Goal: Task Accomplishment & Management: Use online tool/utility

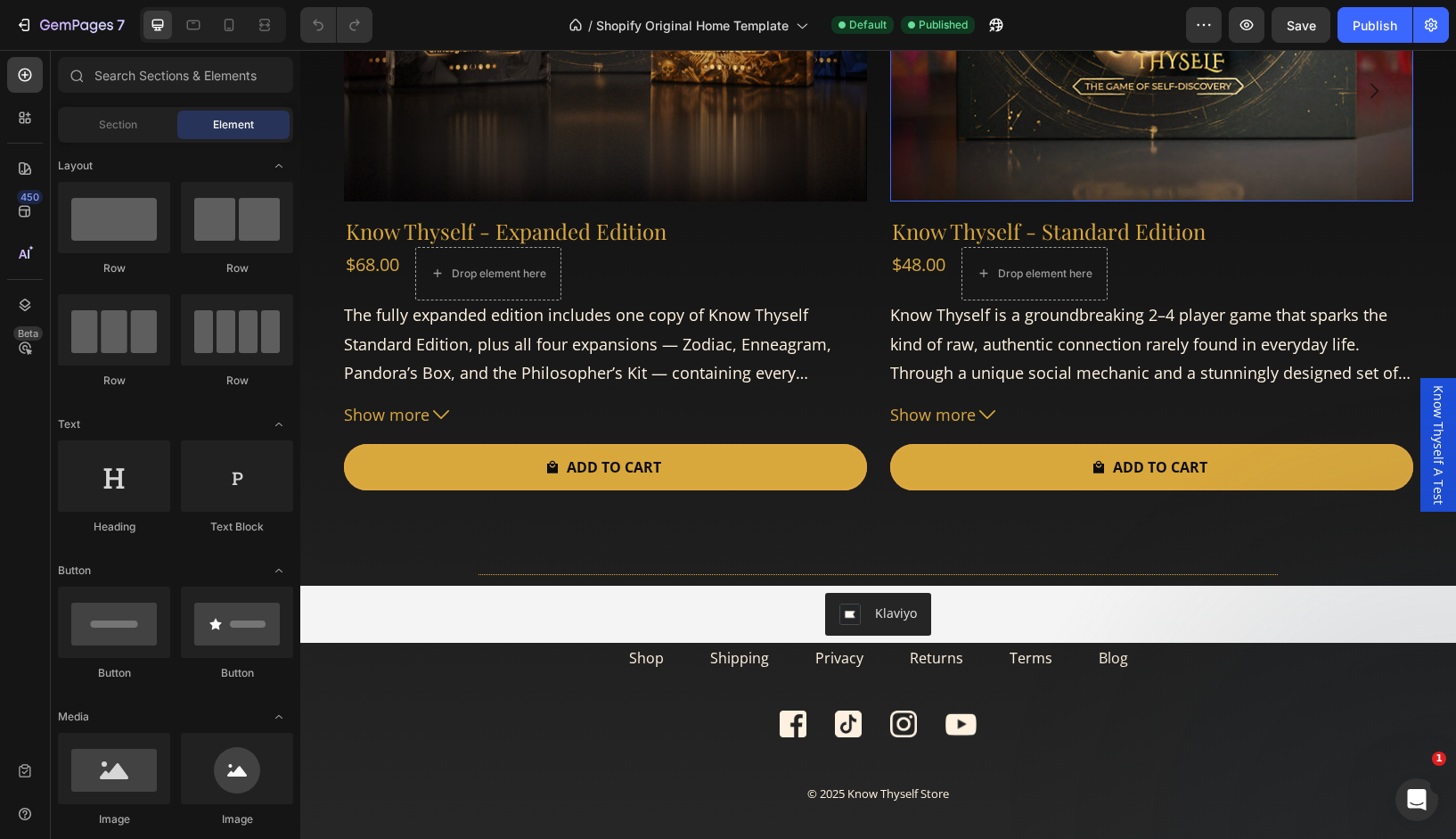
scroll to position [4968, 0]
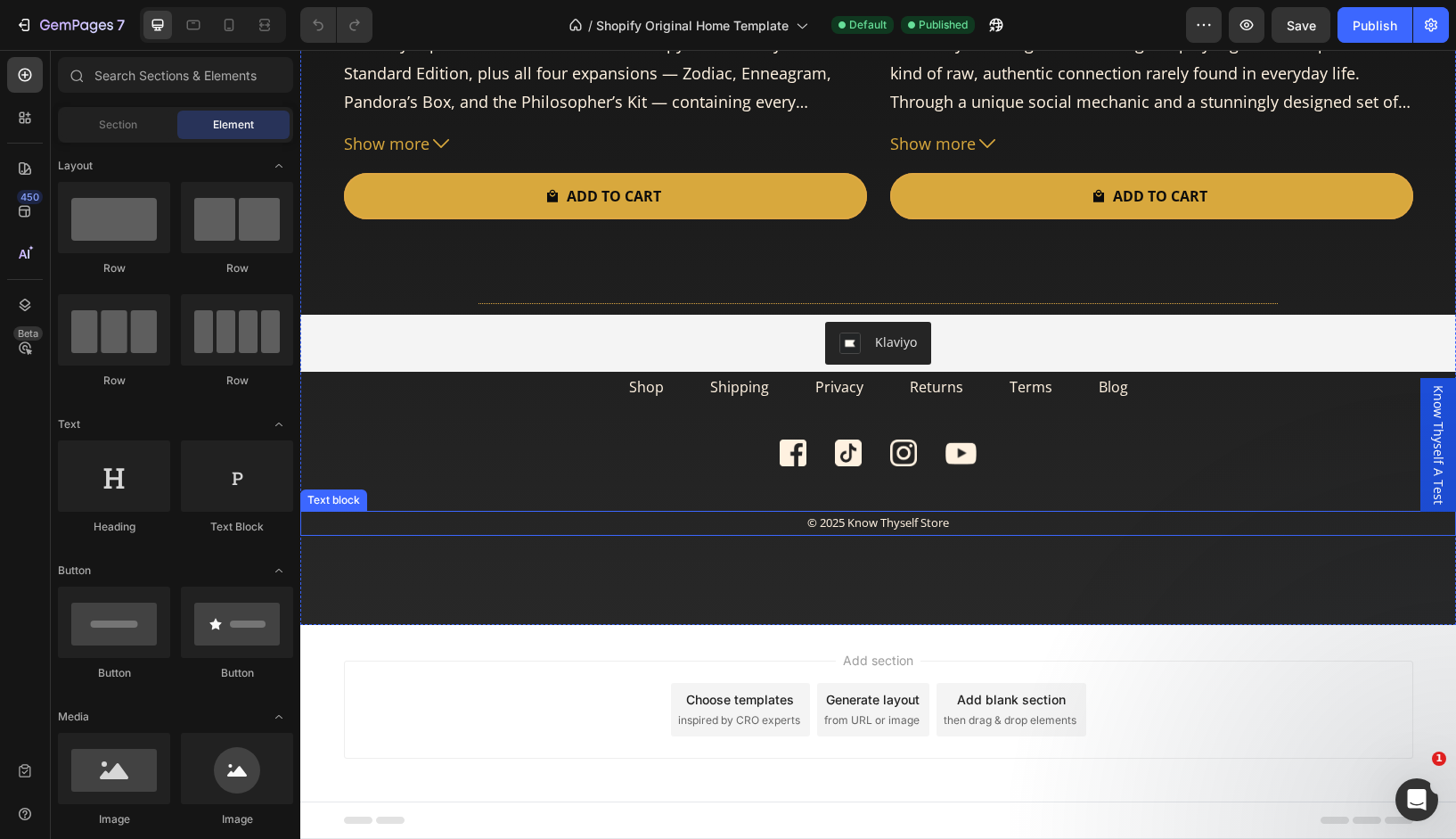
click at [919, 519] on span "© 2025 Know Thyself Store" at bounding box center [878, 522] width 142 height 16
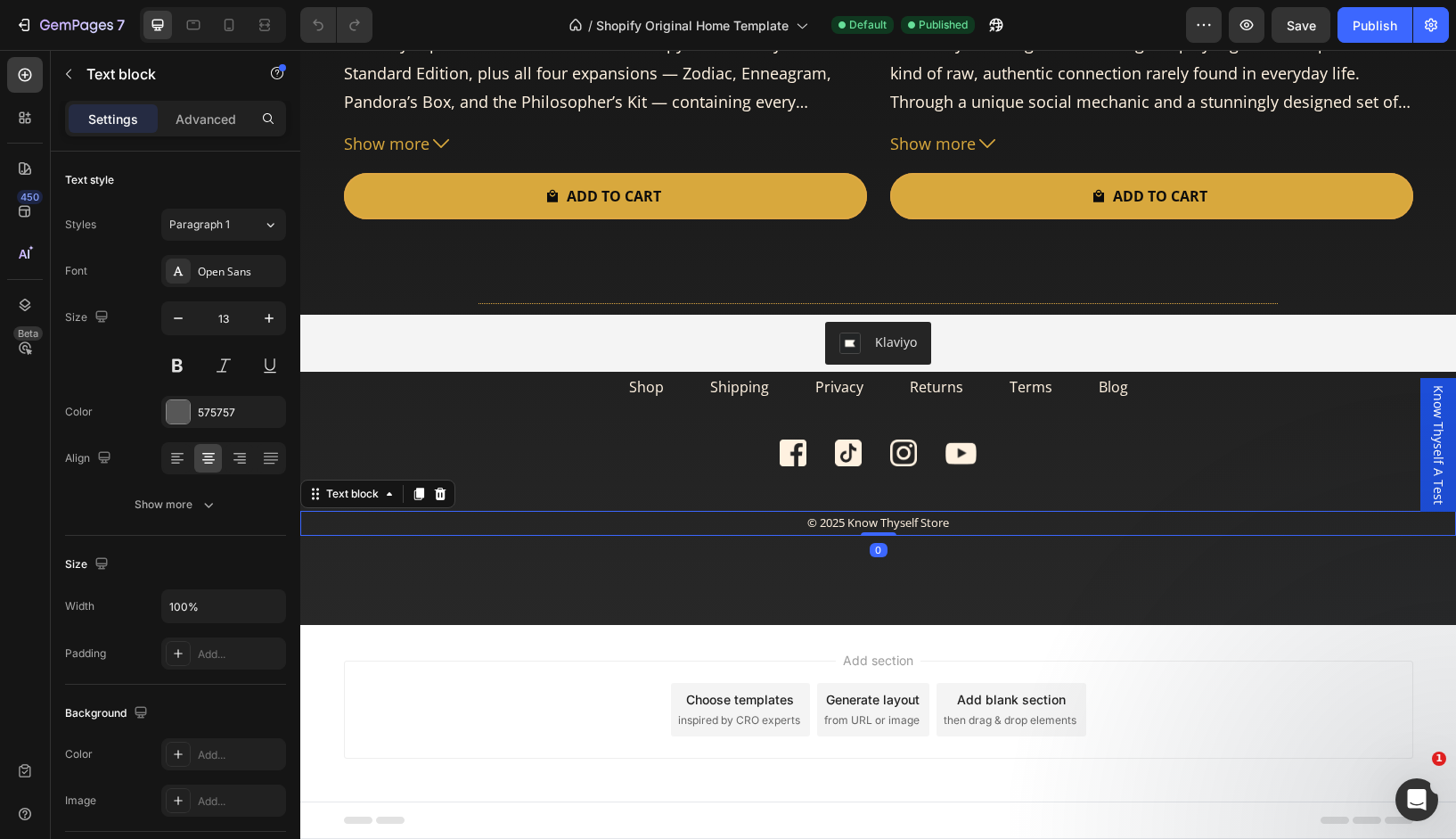
click at [954, 530] on p "© 2025 Know Thyself Store" at bounding box center [878, 523] width 1153 height 21
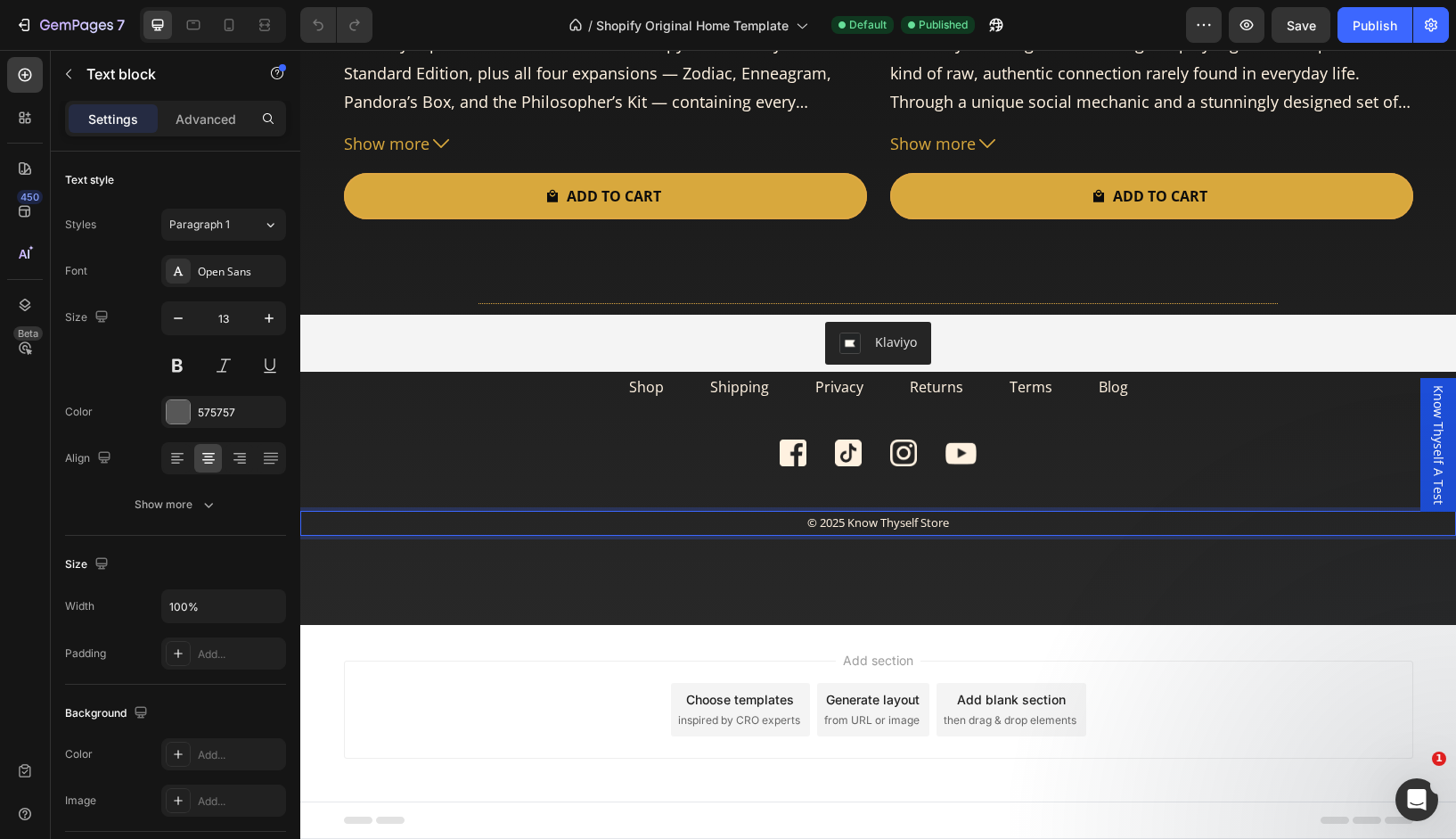
click at [954, 530] on p "© 2025 Know Thyself Store" at bounding box center [878, 523] width 1153 height 21
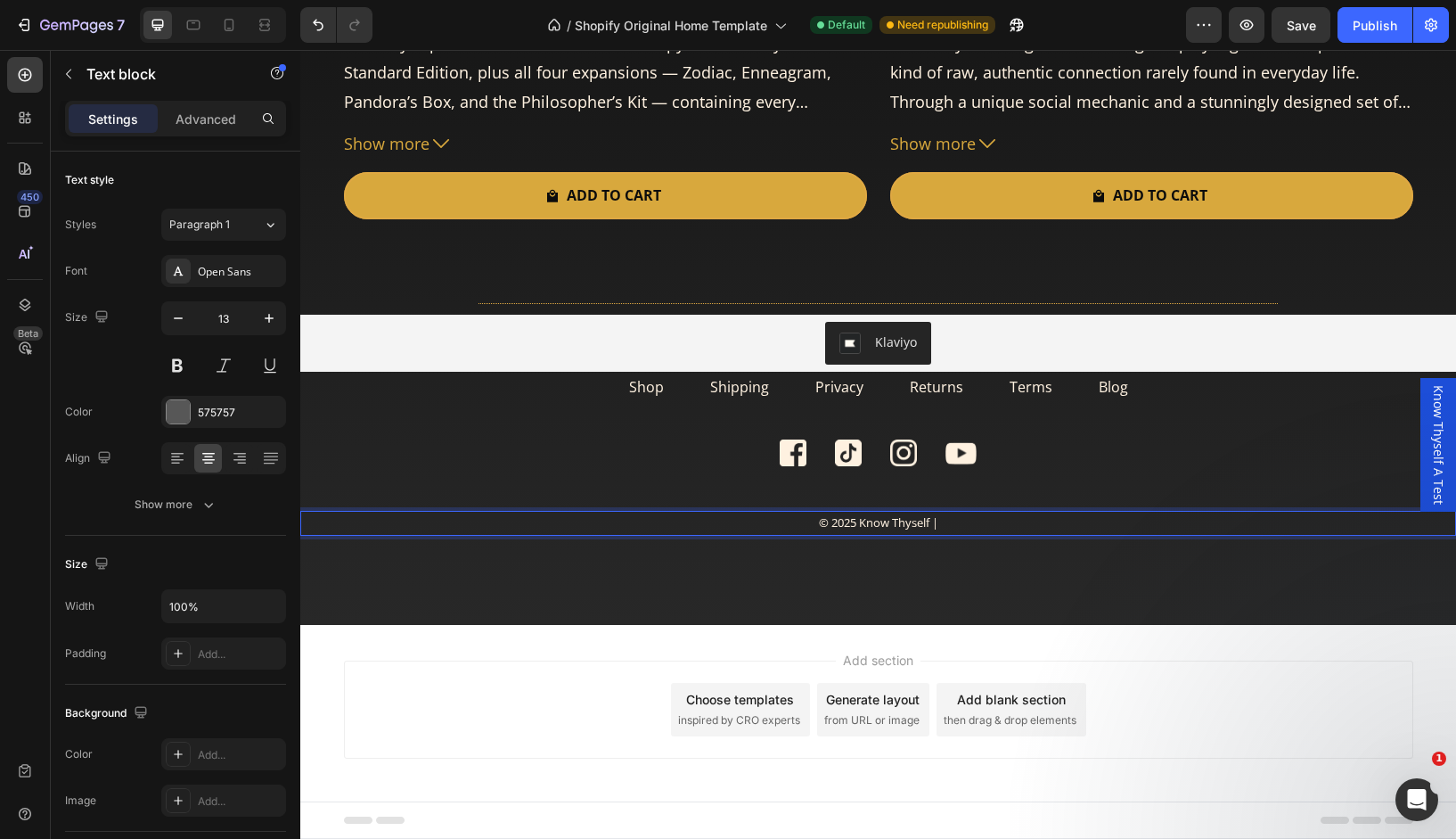
click at [947, 524] on p "© 2025 Know Thyself |" at bounding box center [878, 523] width 1153 height 21
click at [989, 526] on span "© 2025 Know Thyself | [STREET_ADDRESS]" at bounding box center [878, 522] width 222 height 16
copy span "© 2025 Know Thyself | [STREET_ADDRESS]"
click at [1373, 29] on div "Publish" at bounding box center [1376, 25] width 45 height 19
click at [818, 525] on span "© 2025 Know Thyself | [STREET_ADDRESS]" at bounding box center [878, 522] width 222 height 16
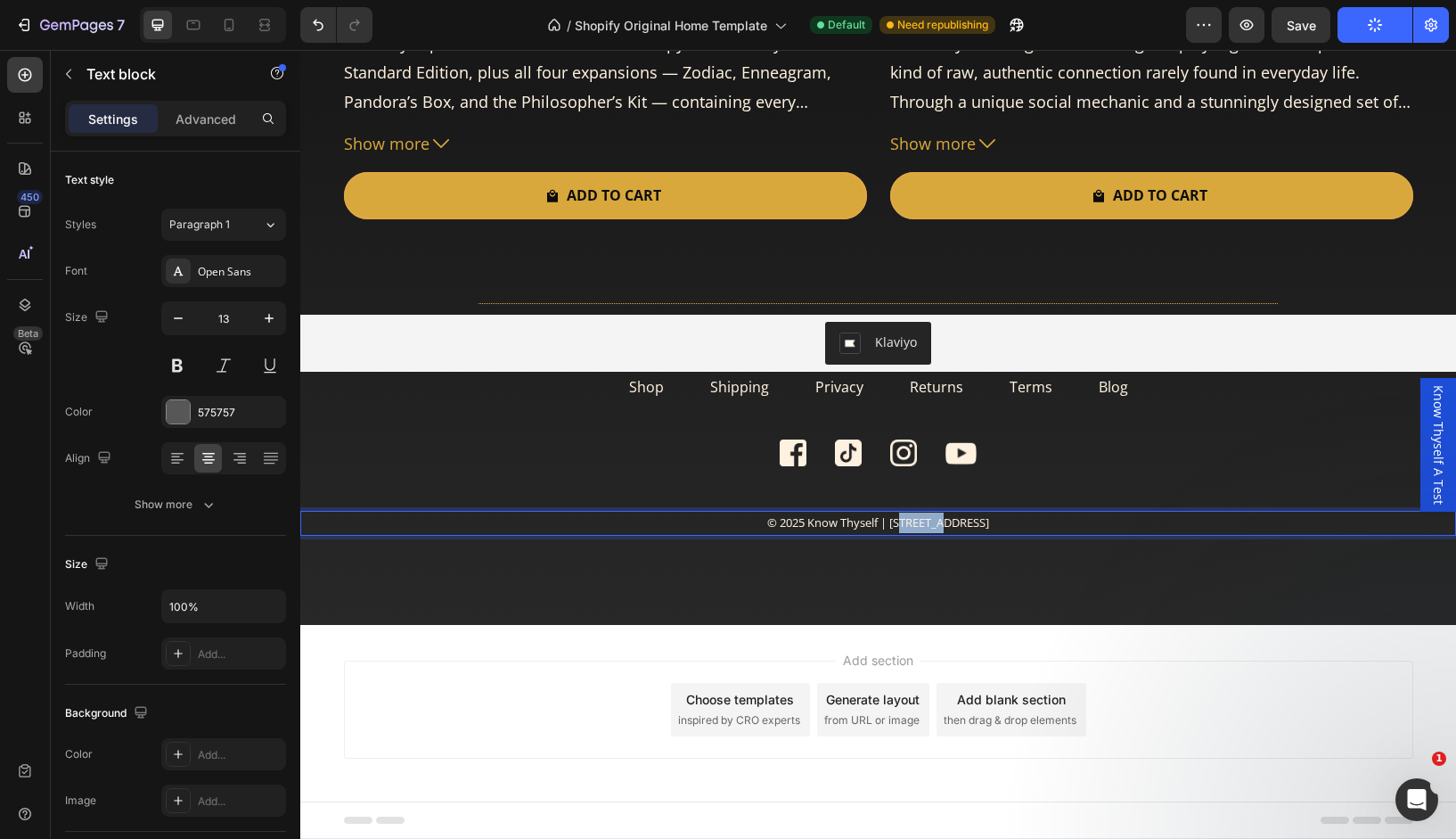
click at [818, 525] on span "© 2025 Know Thyself | [STREET_ADDRESS]" at bounding box center [878, 522] width 222 height 16
copy span "© 2025 Know Thyself | [STREET_ADDRESS]"
click at [231, 24] on icon at bounding box center [229, 24] width 18 height 18
type input "14"
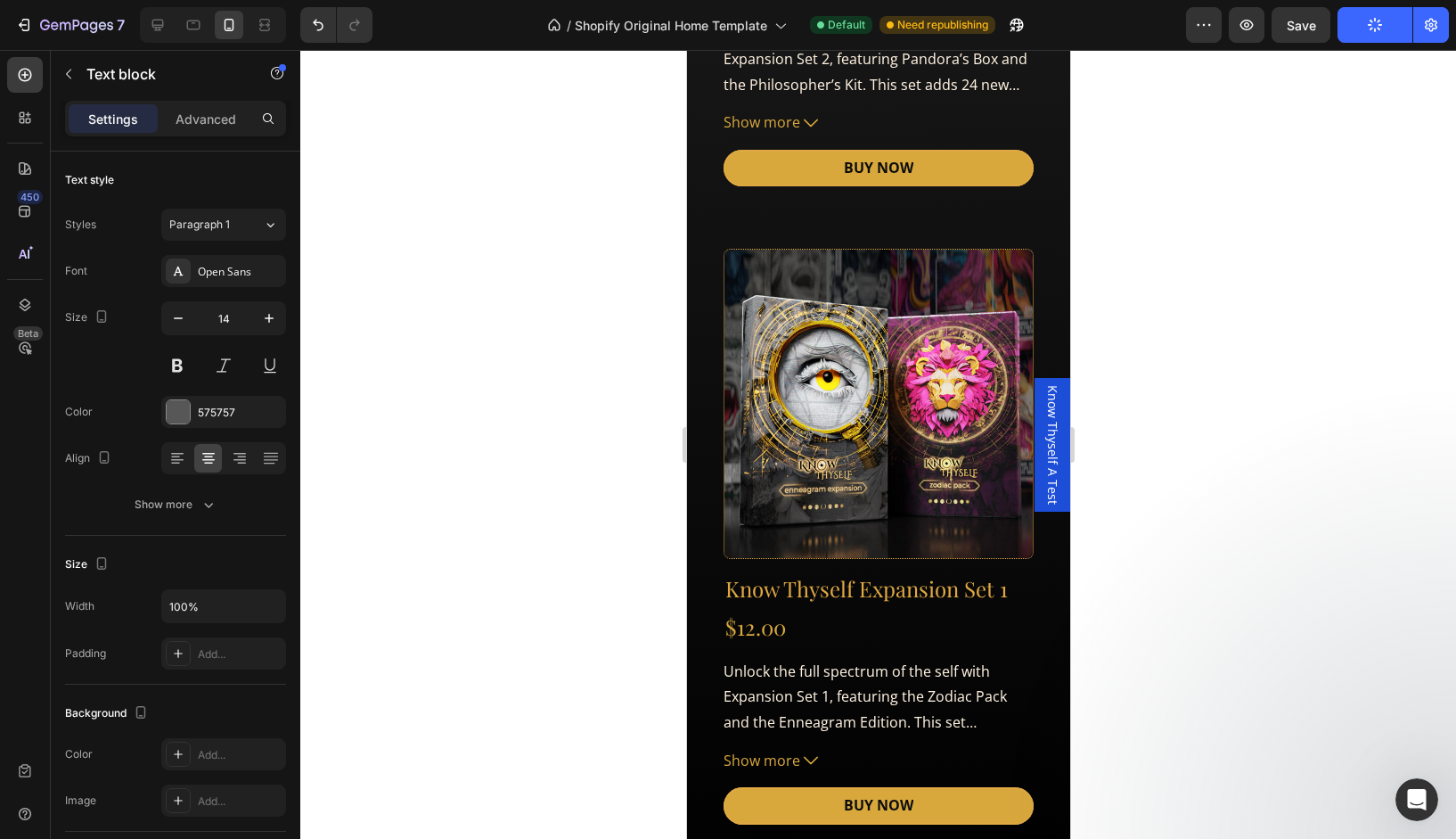
scroll to position [8105, 0]
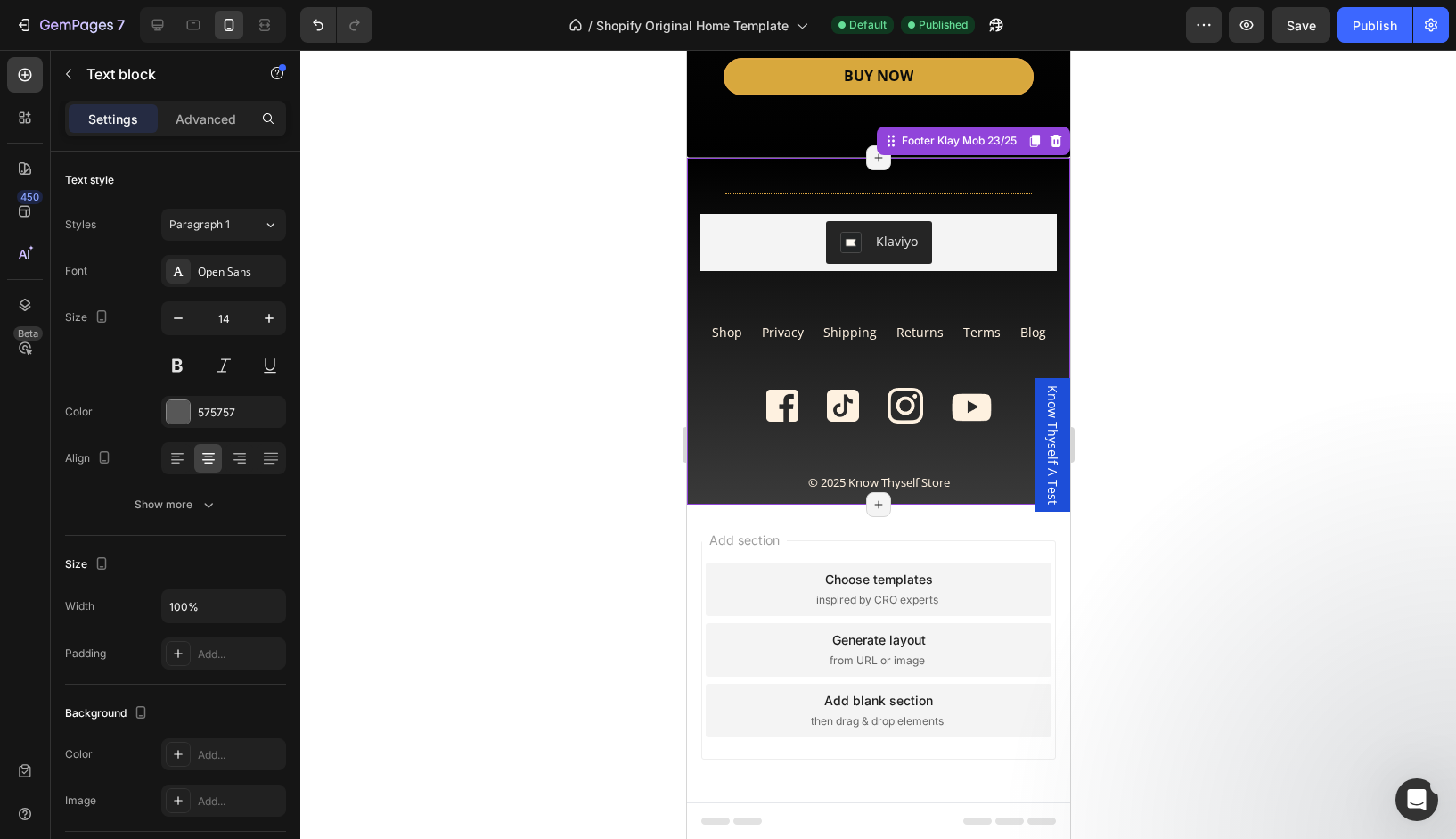
click at [938, 485] on span "© 2025 Know Thyself Store" at bounding box center [878, 482] width 142 height 16
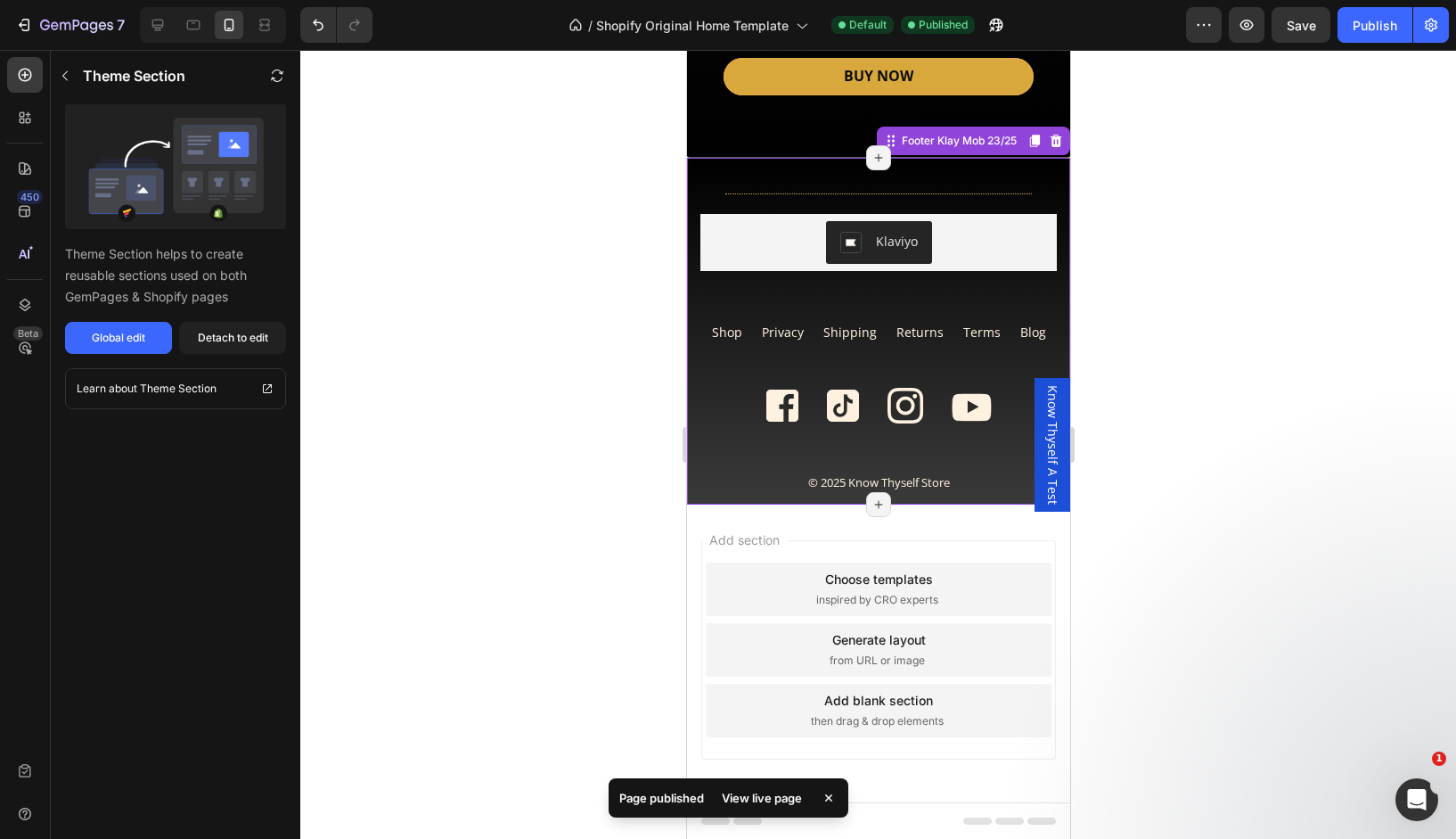
click at [937, 484] on span "© 2025 Know Thyself Store" at bounding box center [878, 482] width 142 height 16
click at [112, 340] on div "Global edit" at bounding box center [118, 337] width 53 height 16
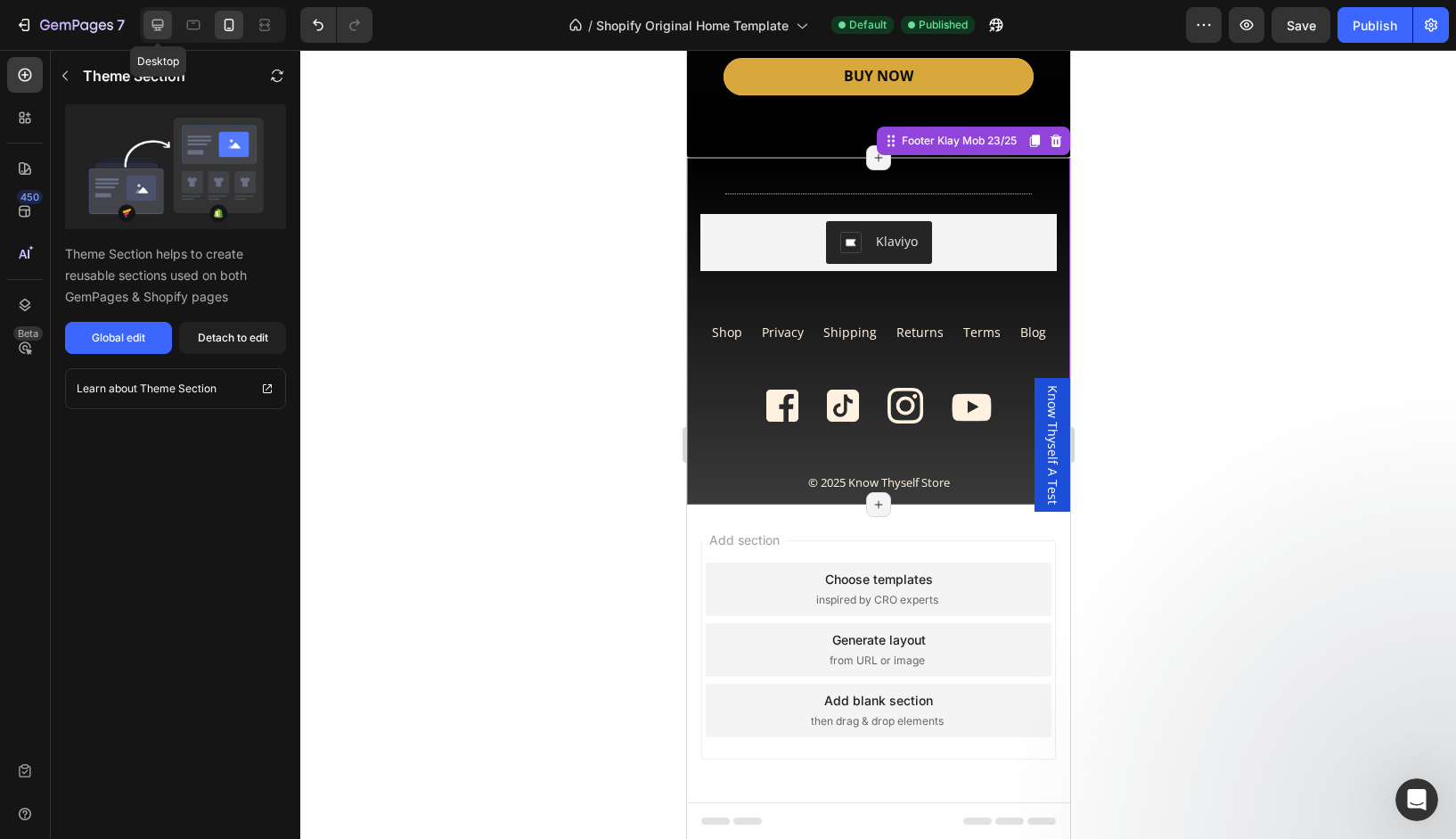
click at [152, 28] on icon at bounding box center [157, 24] width 18 height 18
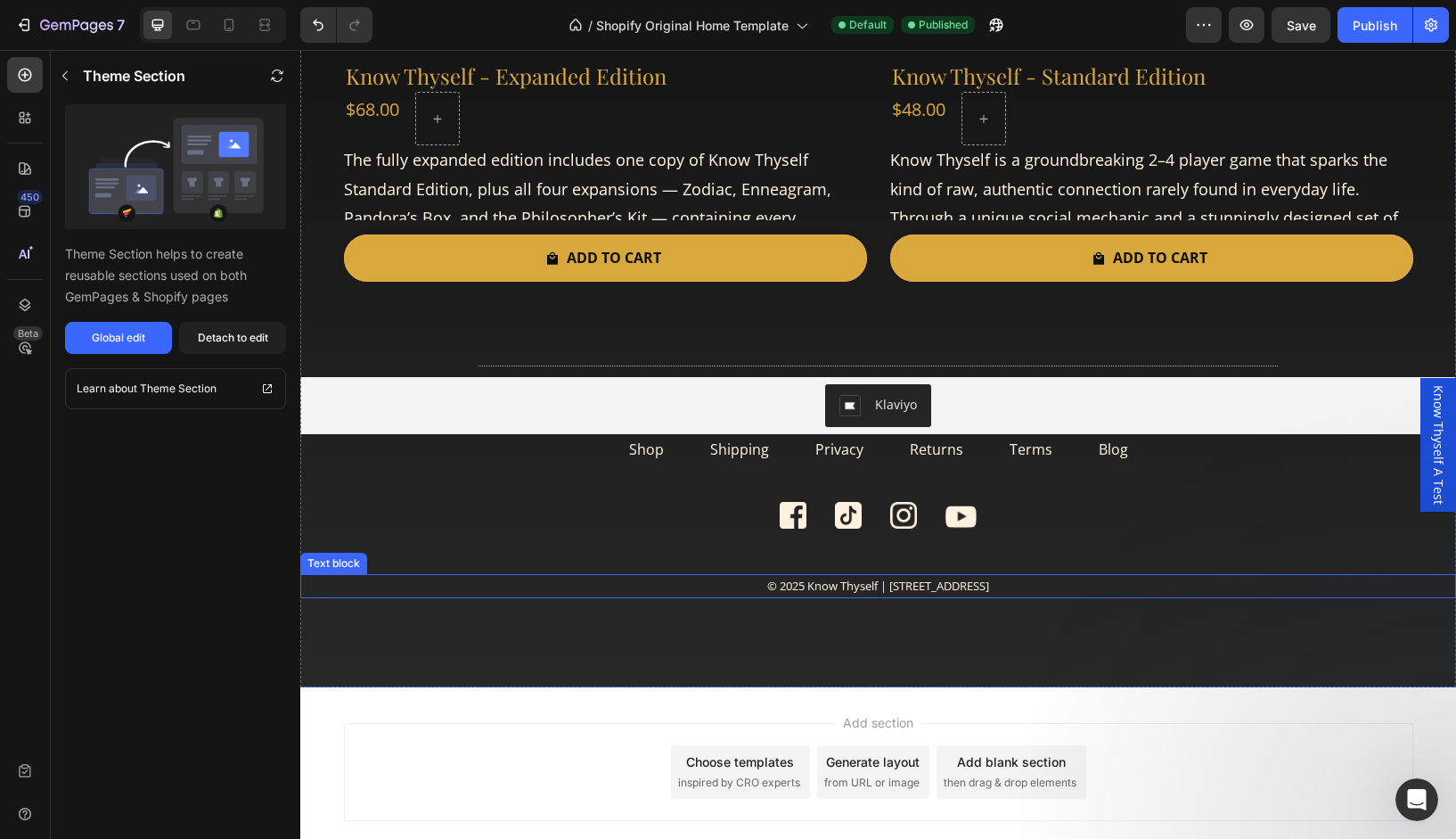
click at [959, 643] on div "Get in the game Heading Row Product Images Know Thyself - Expanded Edition Prod…" at bounding box center [878, 5] width 1155 height 1363
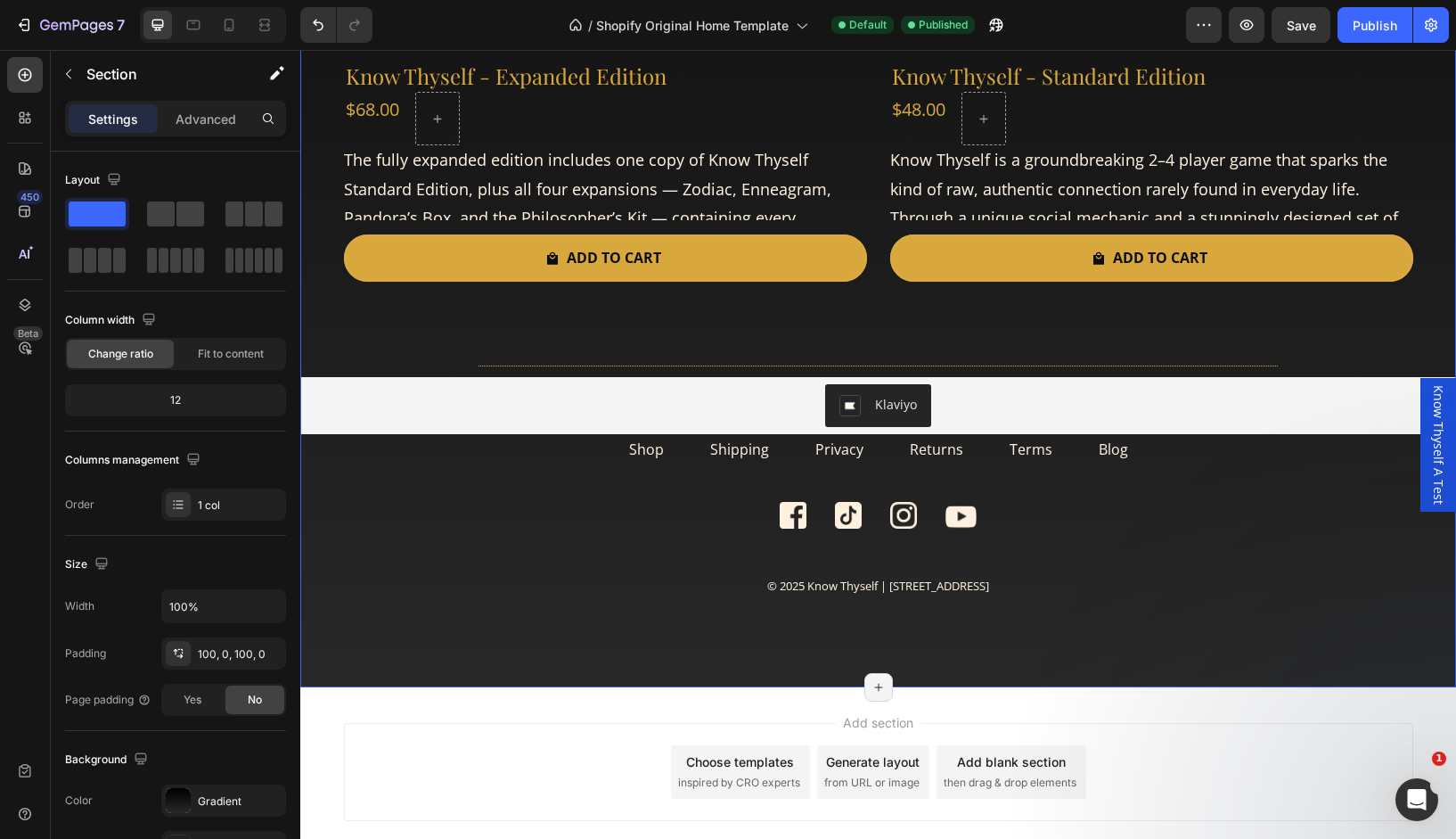
click at [959, 644] on div "Get in the game Heading Row Product Images Know Thyself - Expanded Edition Prod…" at bounding box center [878, 5] width 1155 height 1363
click at [925, 617] on div "Get in the game Heading Row Product Images Know Thyself - Expanded Edition Prod…" at bounding box center [878, 5] width 1155 height 1363
click at [922, 604] on div "Get in the game Heading Row Product Images Know Thyself - Expanded Edition Prod…" at bounding box center [878, 5] width 1155 height 1363
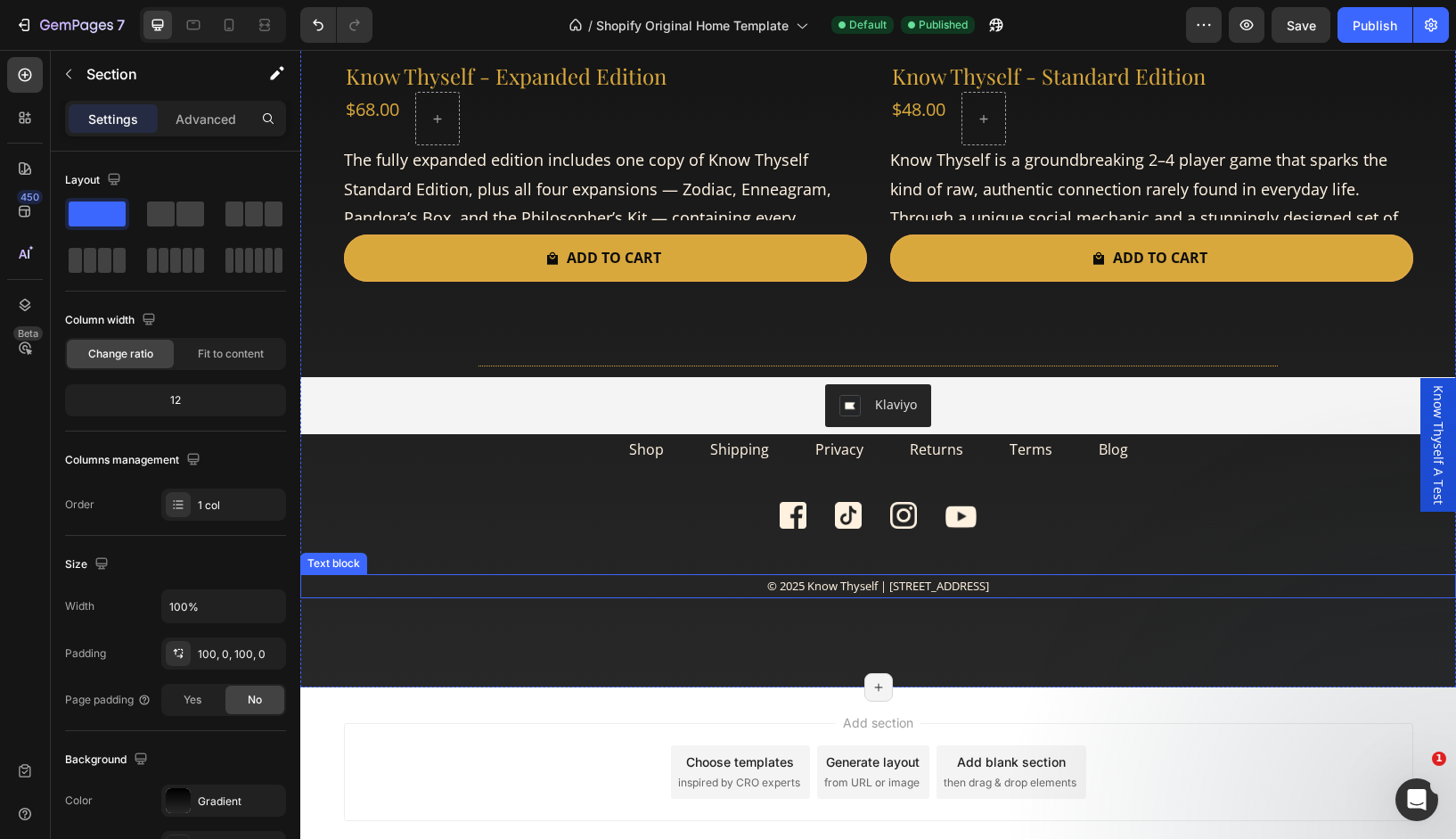
click at [918, 596] on div "© 2025 Know Thyself | [STREET_ADDRESS]" at bounding box center [878, 586] width 1155 height 24
click at [916, 617] on div "Get in the game Heading Row Product Images Know Thyself - Expanded Edition Prod…" at bounding box center [878, 5] width 1155 height 1363
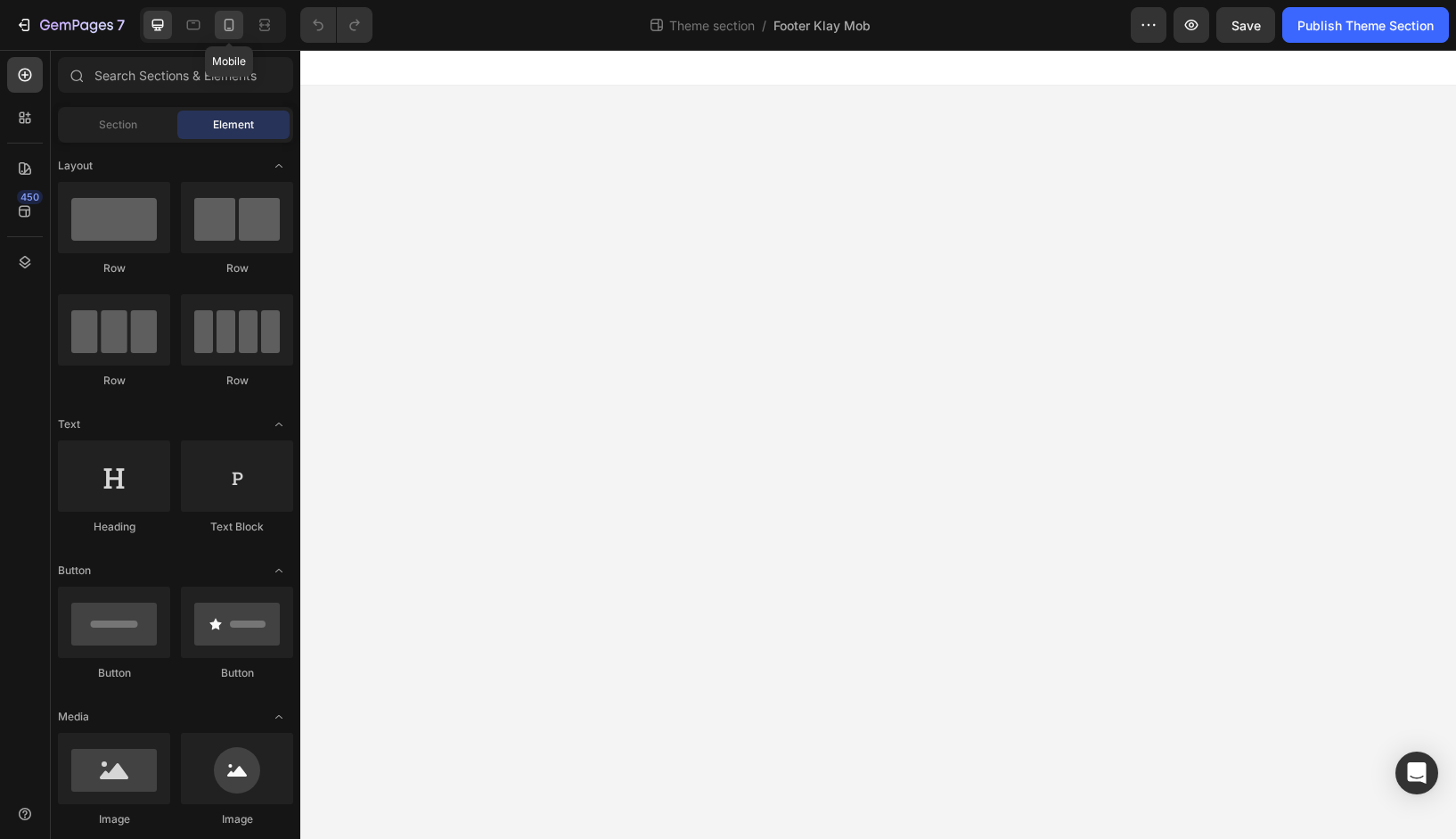
click at [231, 32] on icon at bounding box center [229, 24] width 18 height 18
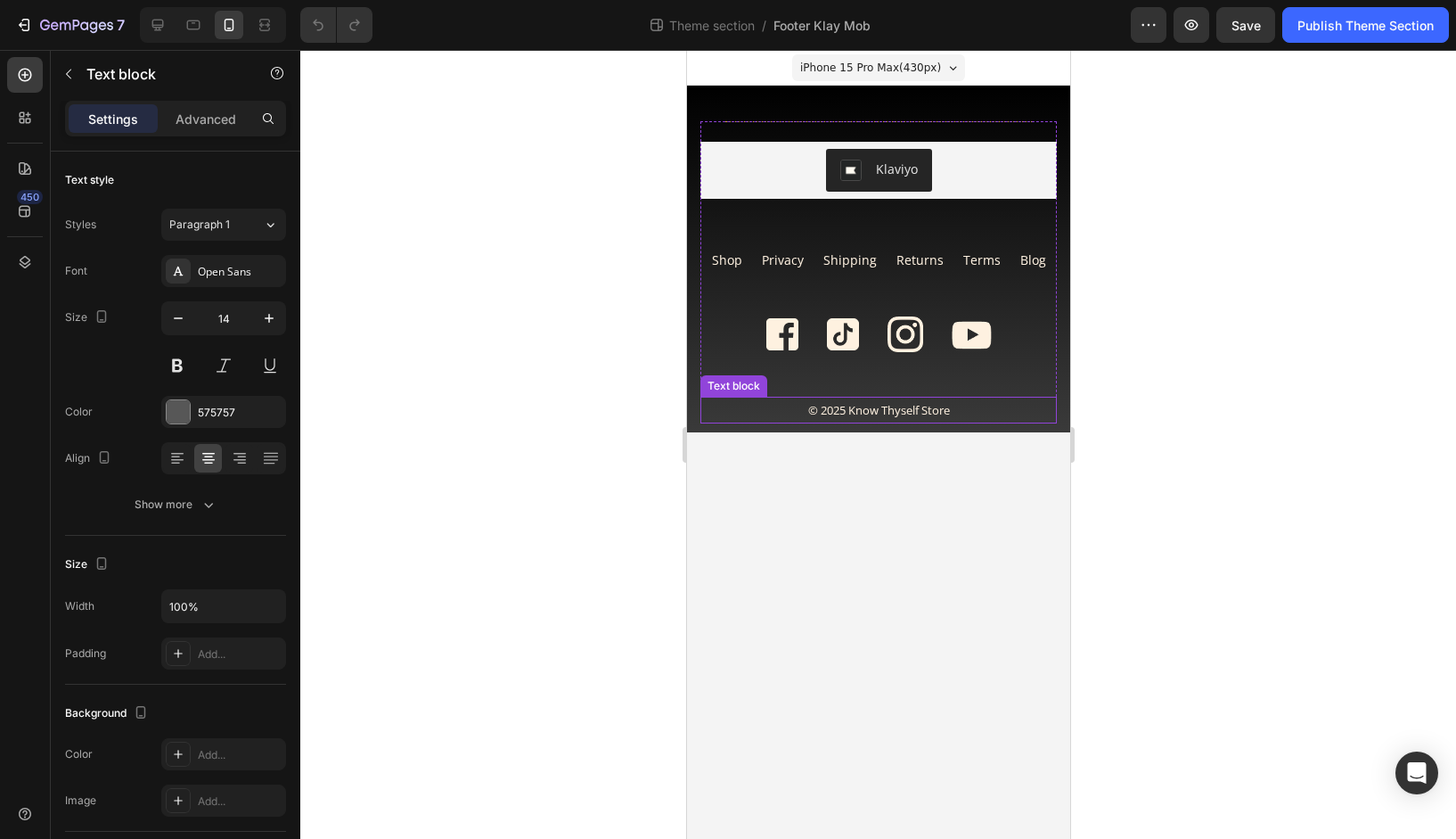
click at [922, 407] on span "© 2025 Know Thyself Store" at bounding box center [878, 410] width 142 height 16
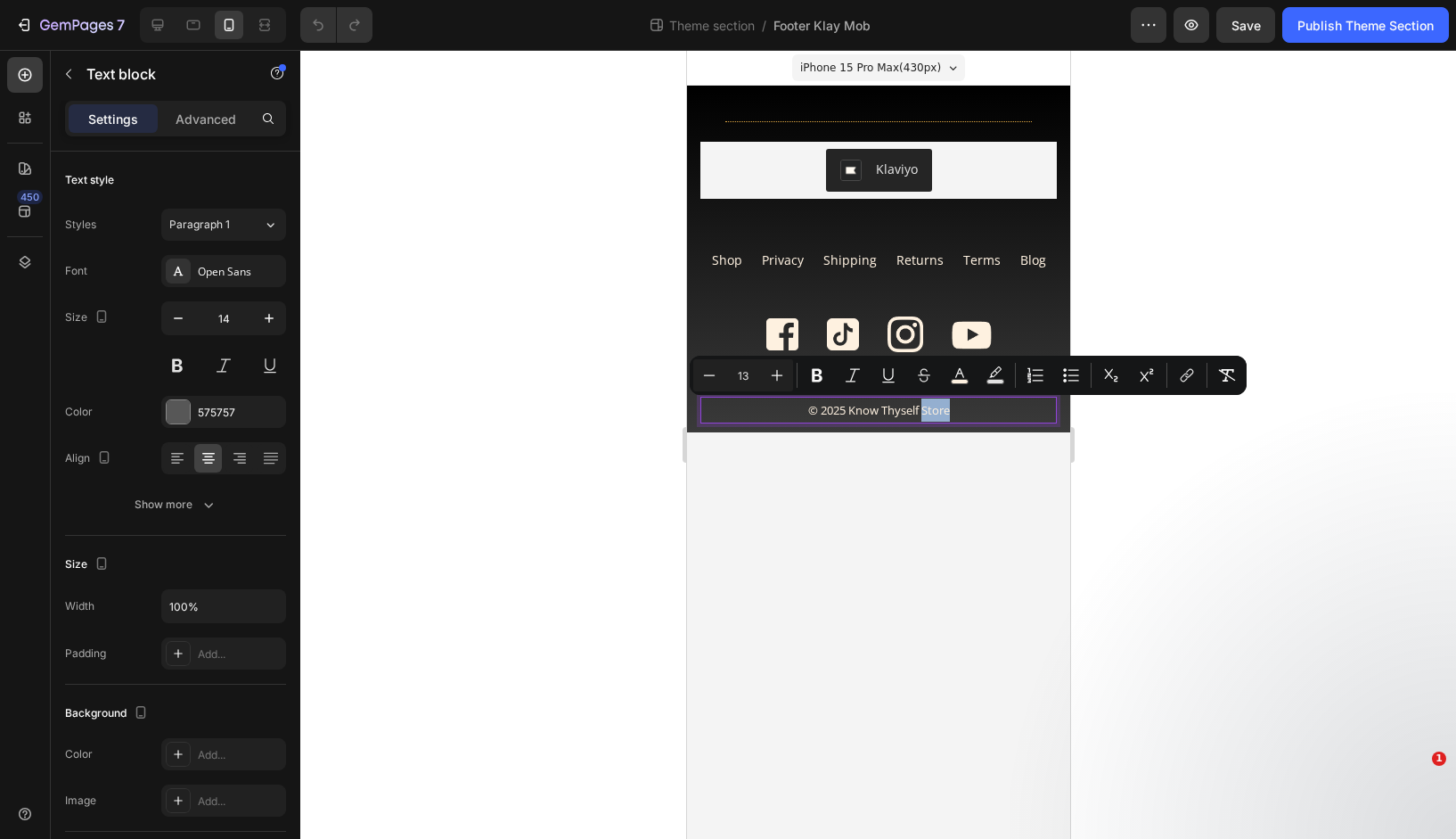
click at [949, 408] on span "© 2025 Know Thyself Store" at bounding box center [878, 410] width 142 height 16
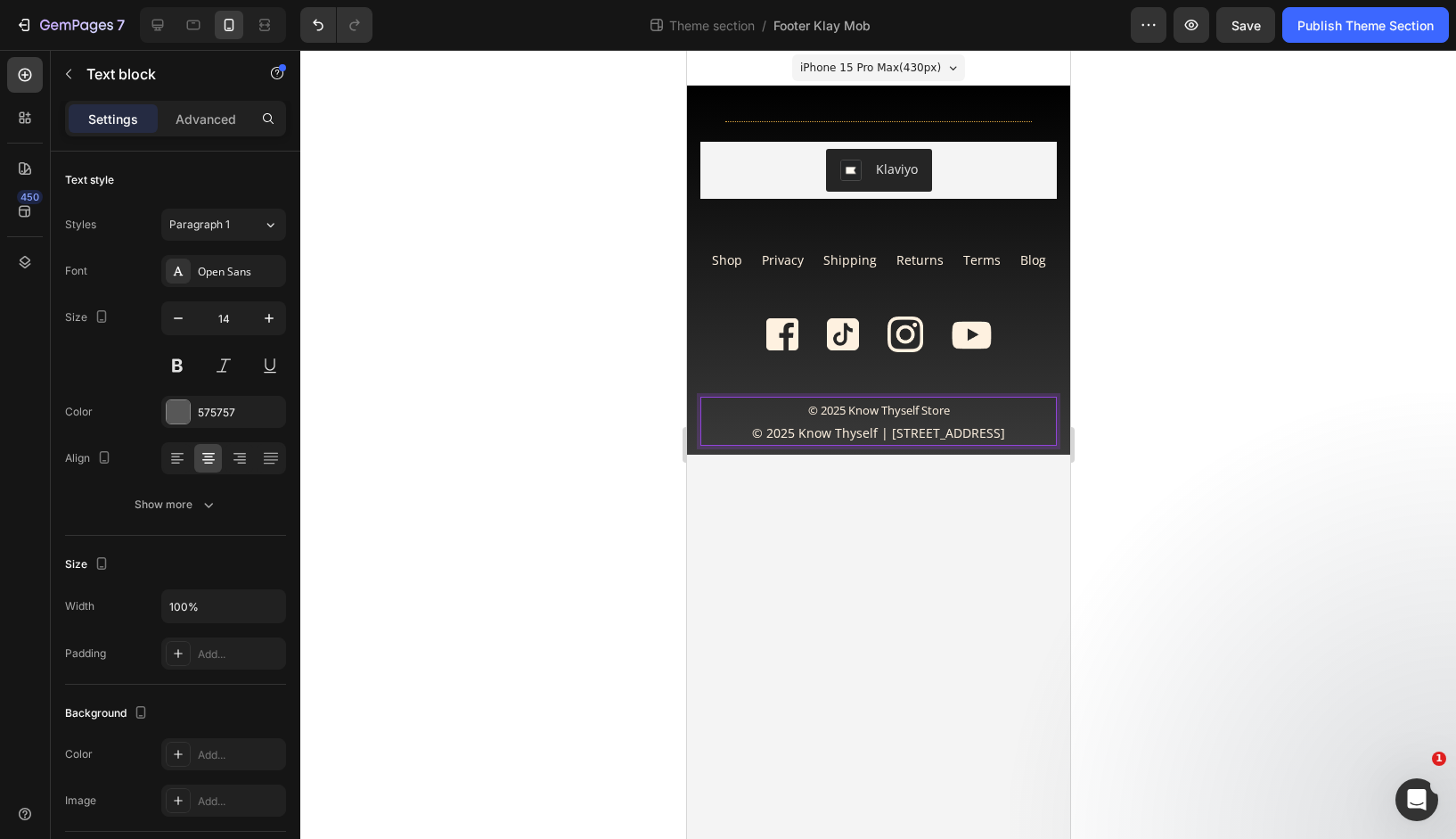
click at [871, 427] on span "© 2025 Know Thyself | [STREET_ADDRESS]" at bounding box center [877, 433] width 253 height 17
drag, startPoint x: 867, startPoint y: 430, endPoint x: 723, endPoint y: 438, distance: 144.2
click at [723, 438] on p "© 2025 Know Thyself | [STREET_ADDRESS]" at bounding box center [877, 433] width 353 height 22
click at [903, 413] on span "© 2025 Know Thyself Store" at bounding box center [878, 410] width 142 height 16
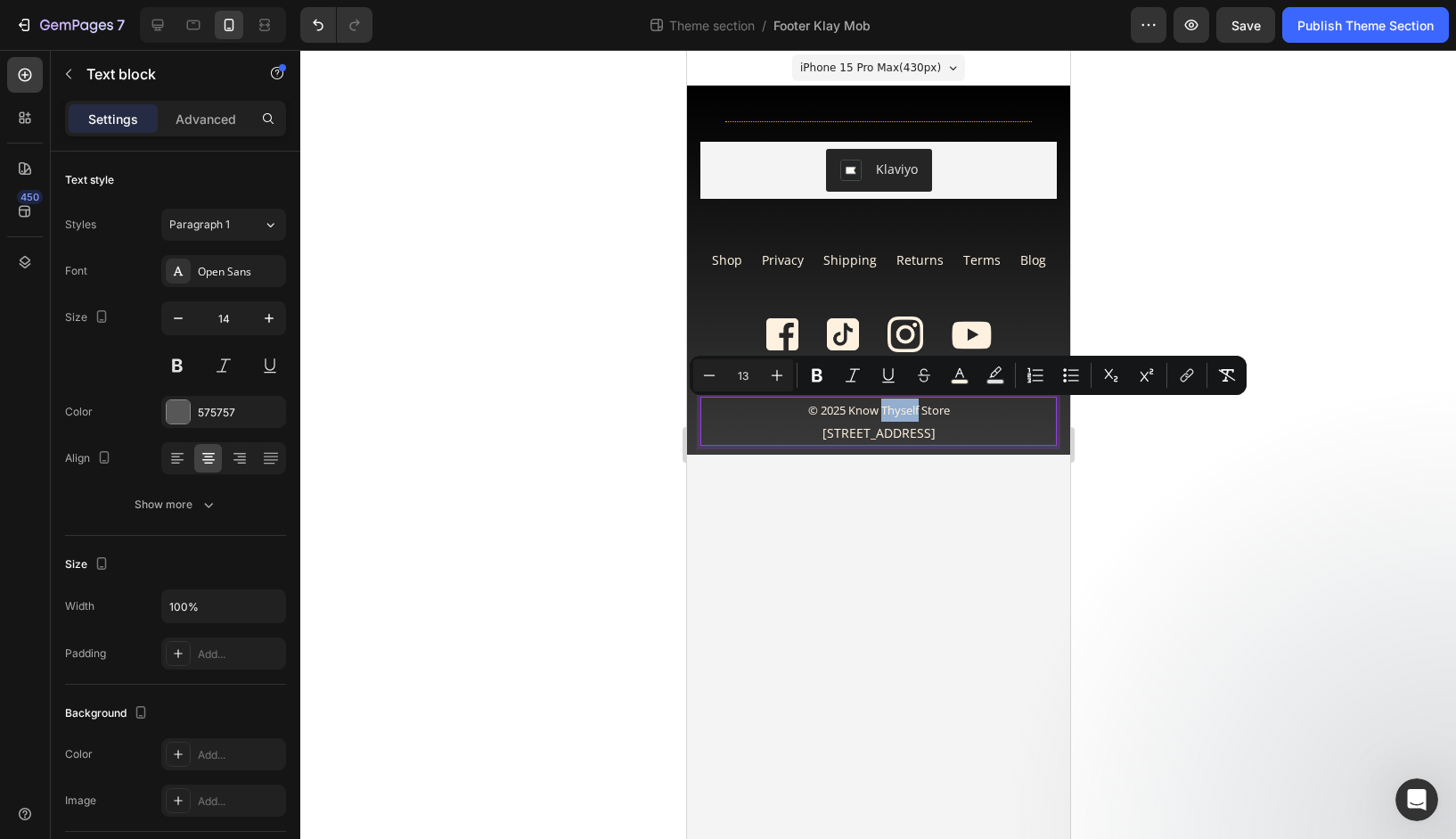
type input "14"
click at [897, 429] on span "2 Venture Road, Chilworth, Southampton, SO167NP" at bounding box center [877, 433] width 113 height 17
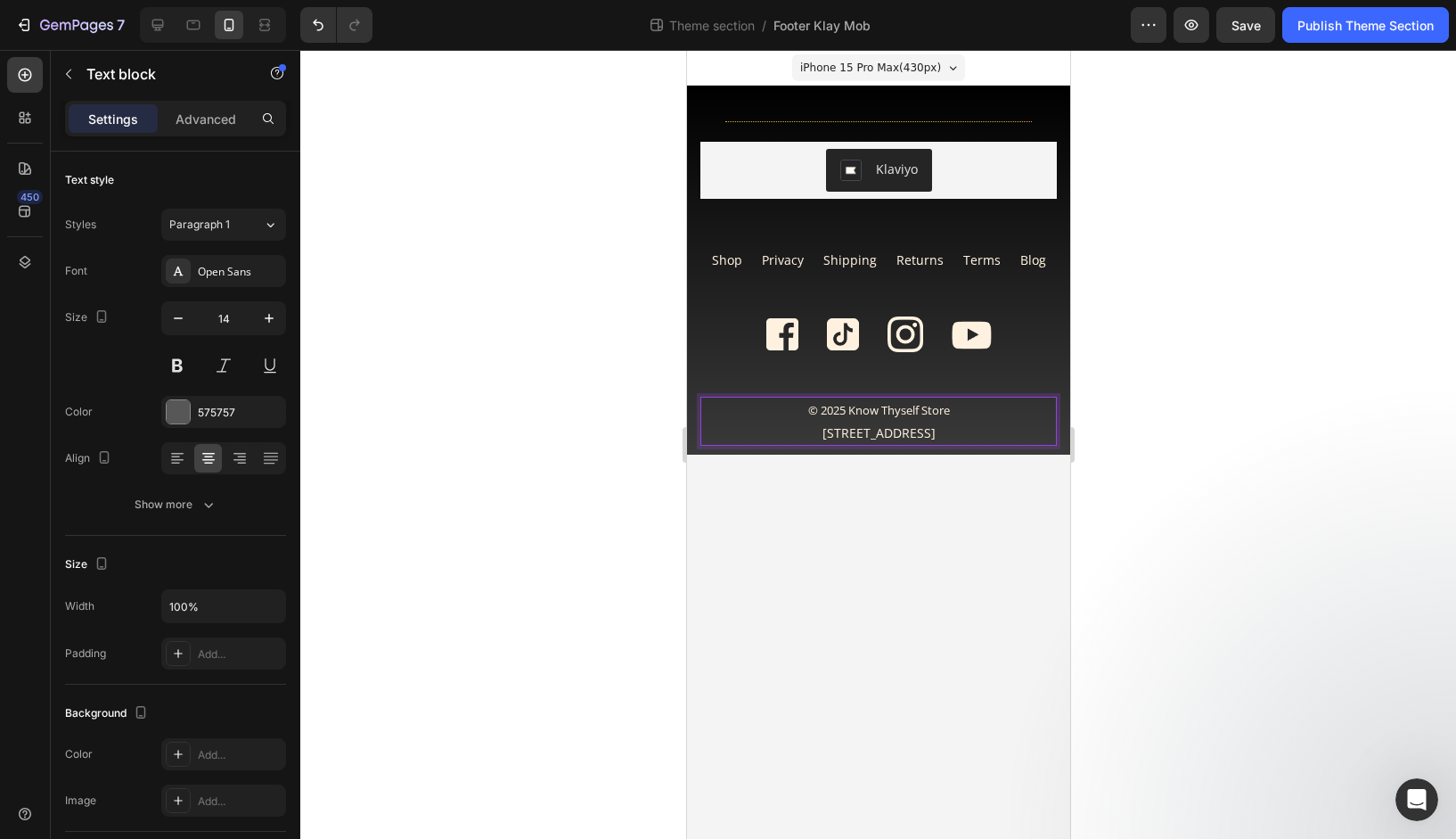
click at [897, 429] on span "2 Venture Road, Chilworth, Southampton, SO167NP" at bounding box center [877, 433] width 113 height 17
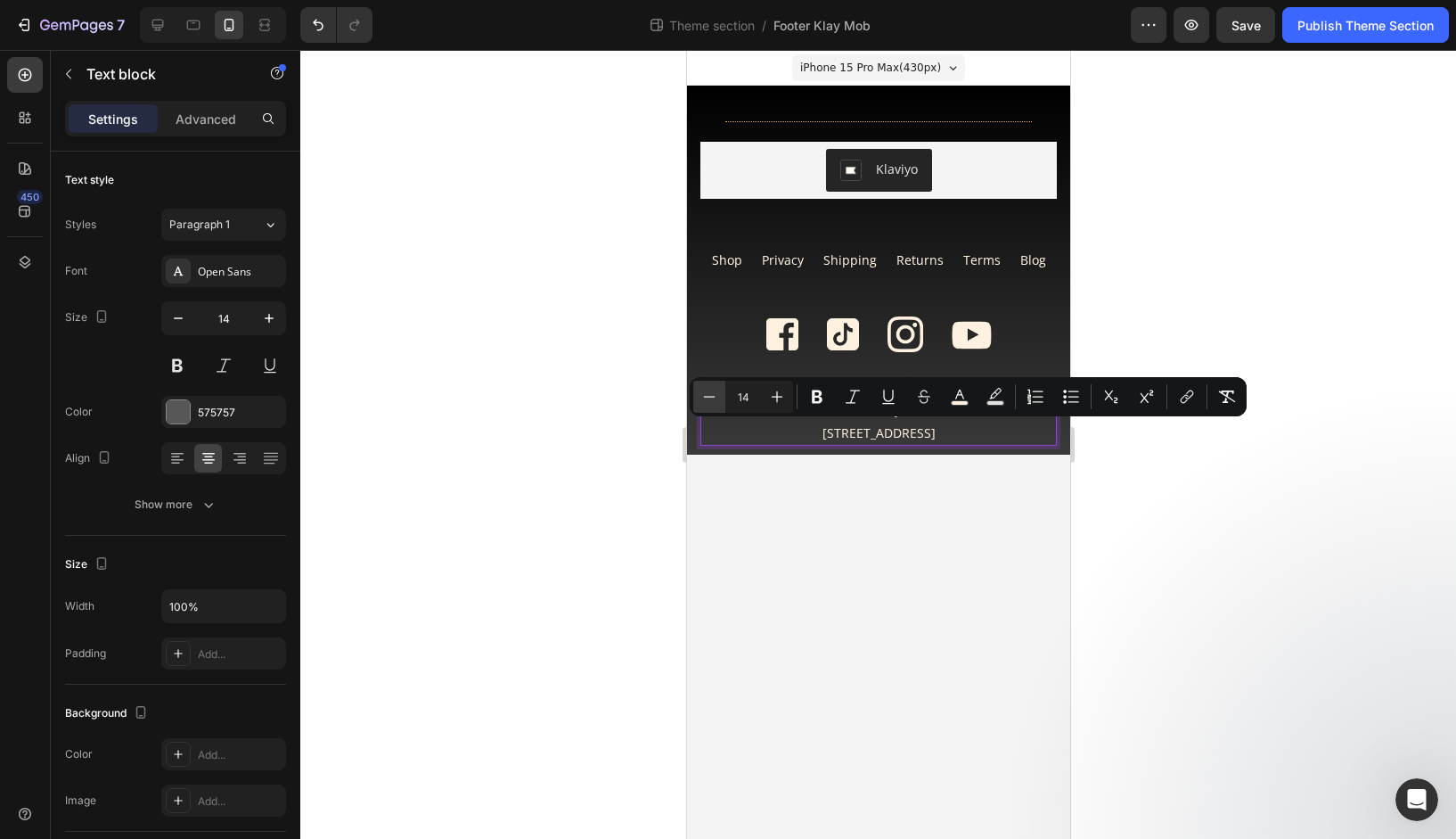
click at [716, 391] on icon "Editor contextual toolbar" at bounding box center [709, 396] width 18 height 18
type input "13"
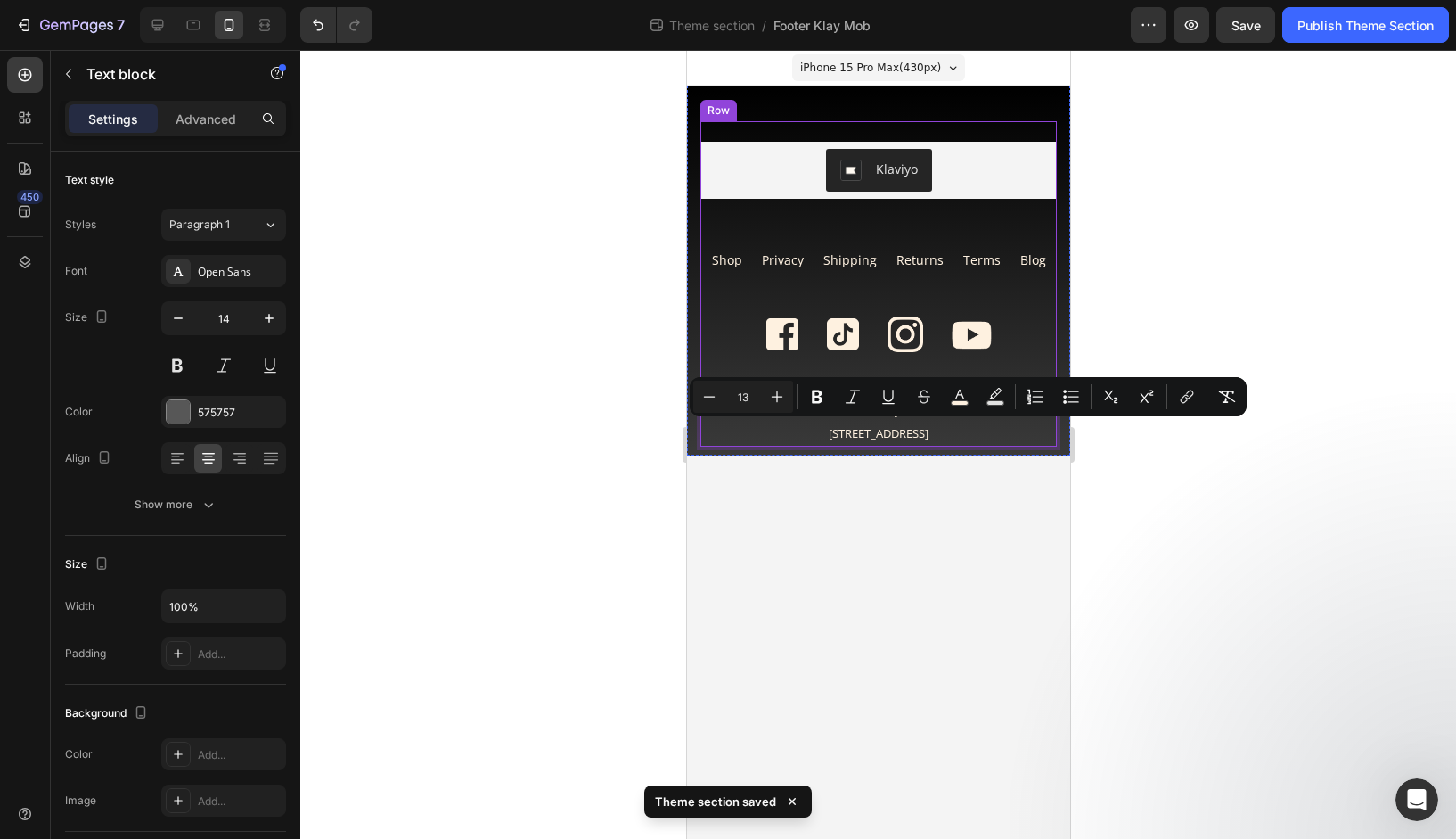
click at [1027, 357] on div "Title Line Klaviyo Klaviyo Row Newsletter Shop Text block Privacy Text block Sh…" at bounding box center [878, 284] width 357 height 326
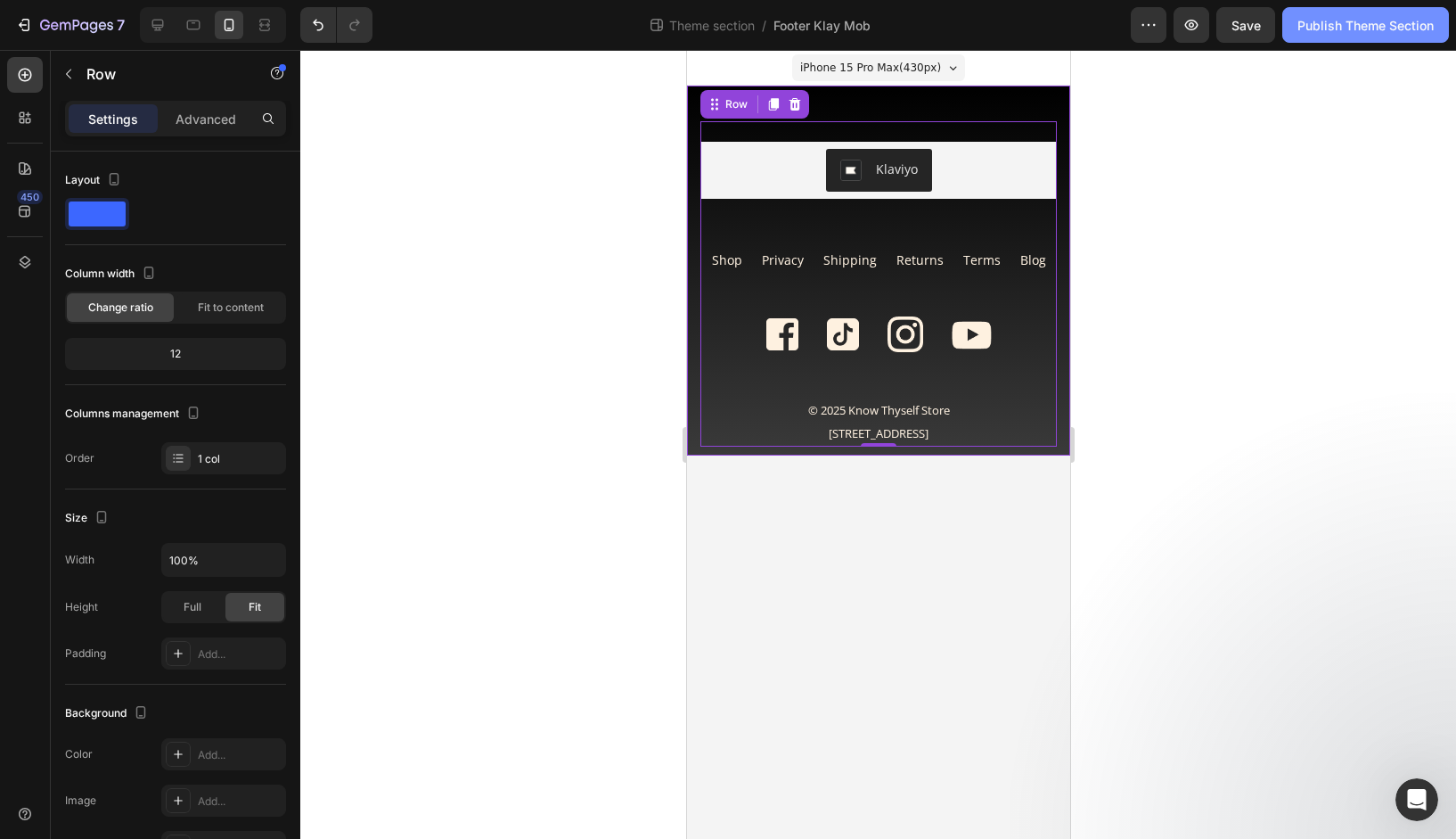
click at [1320, 21] on div "Publish Theme Section" at bounding box center [1365, 25] width 136 height 19
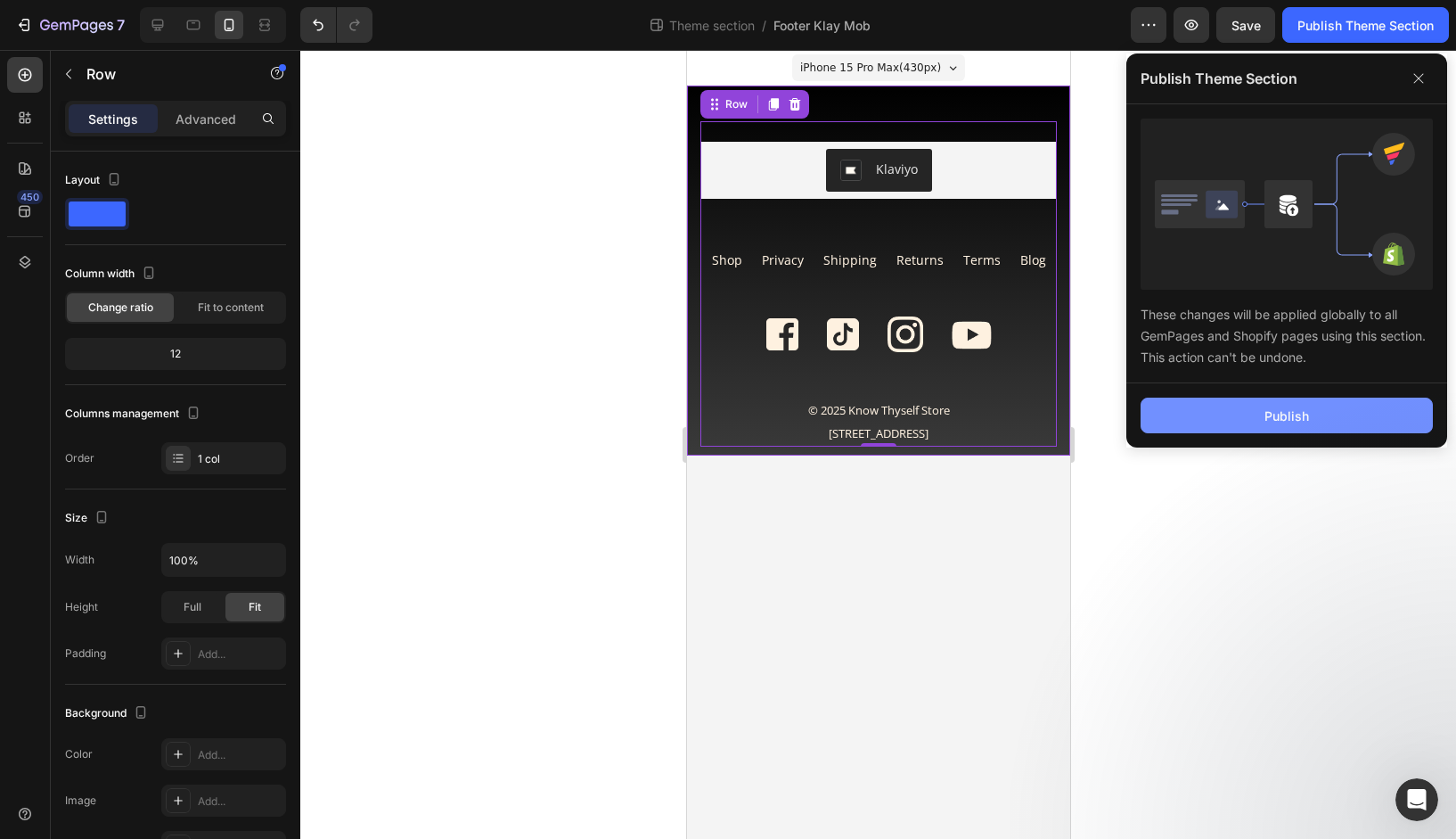
click at [1290, 409] on div "Publish" at bounding box center [1287, 415] width 45 height 19
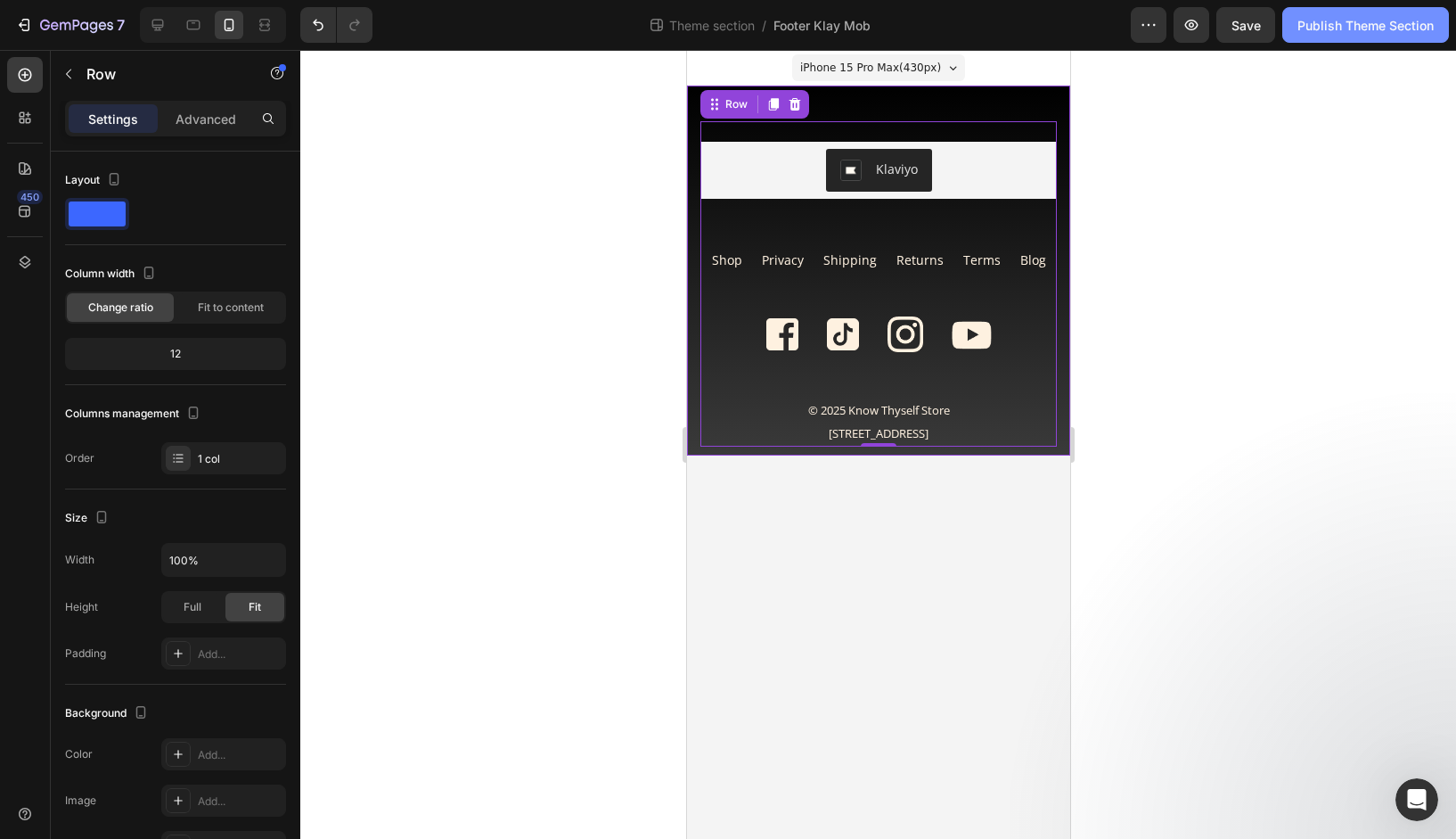
click at [1329, 26] on div "Publish Theme Section" at bounding box center [1365, 25] width 136 height 19
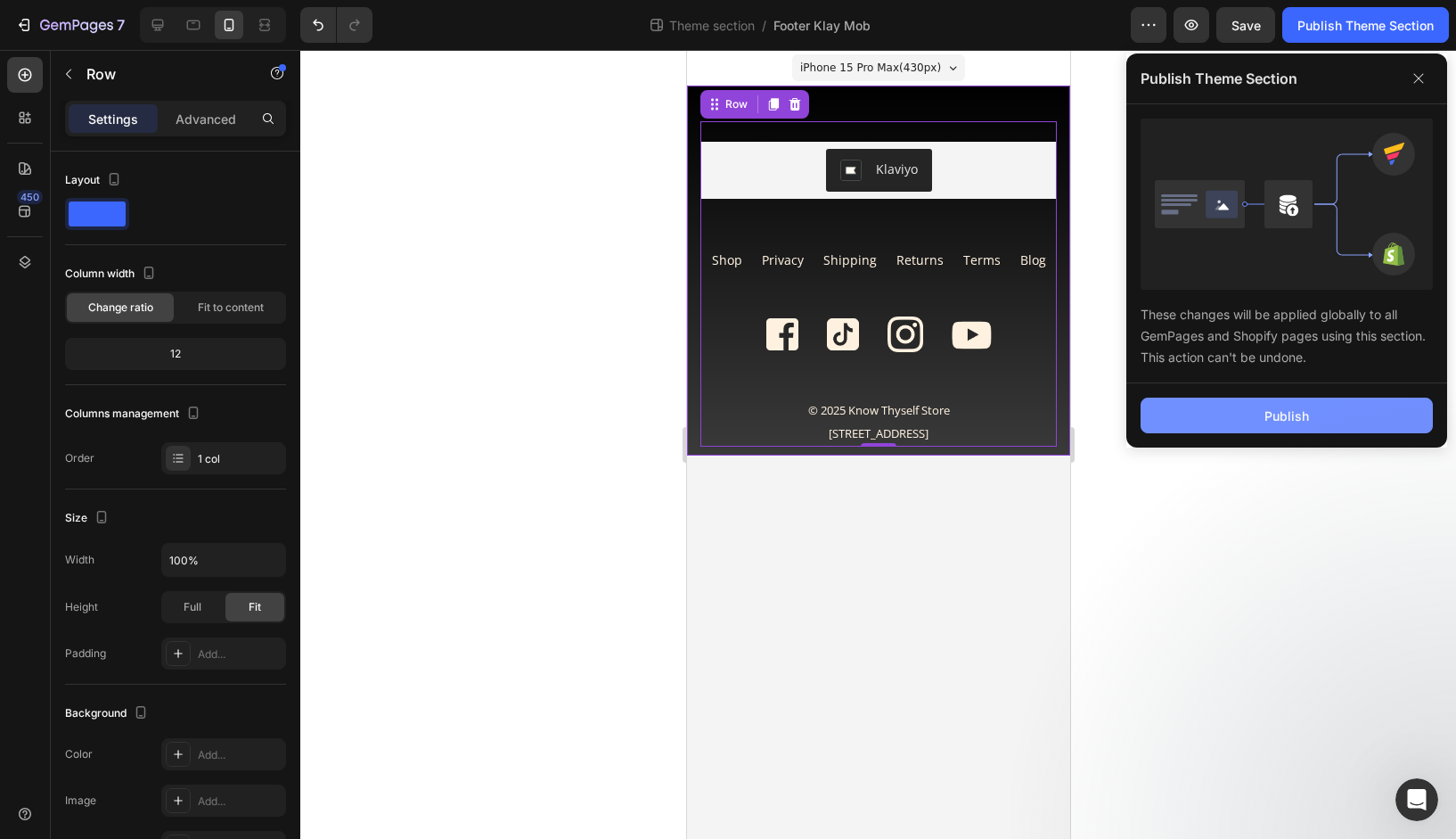
click at [1283, 421] on div "Publish" at bounding box center [1287, 415] width 45 height 19
